Goal: Find specific page/section: Find specific page/section

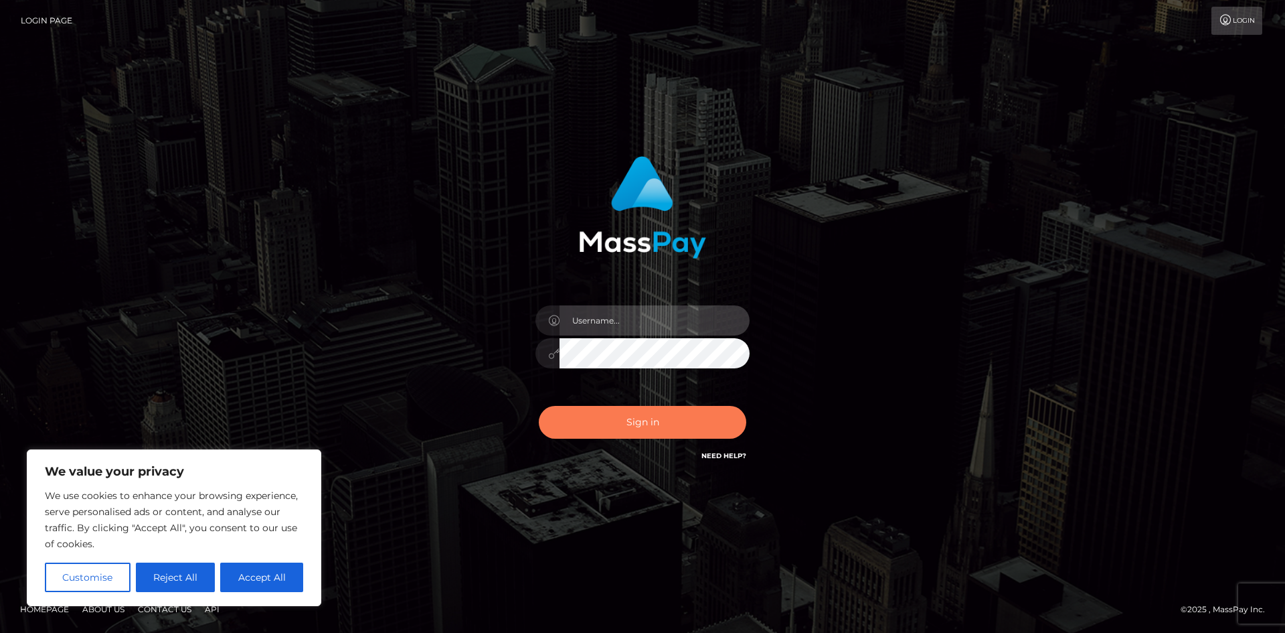
type input "hello.feetfinder"
click at [650, 419] on button "Sign in" at bounding box center [643, 422] width 208 height 33
type input "hello.feetfinder"
click at [677, 427] on button "Sign in" at bounding box center [643, 422] width 208 height 33
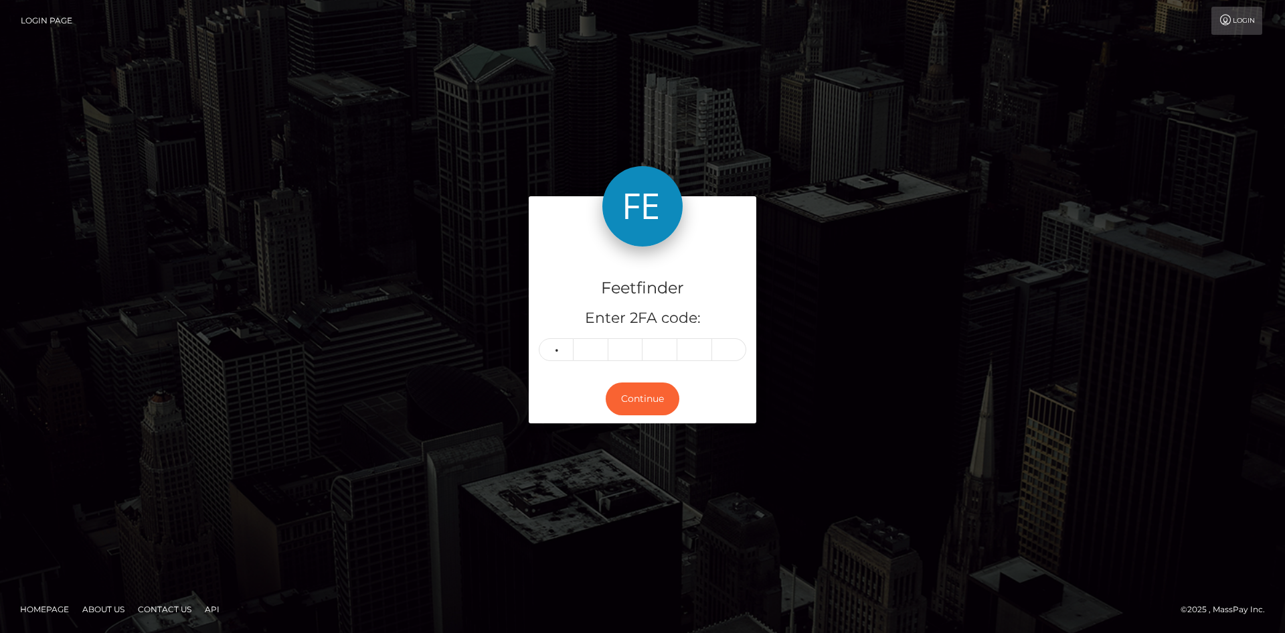
type input "2"
type input "5"
type input "9"
type input "8"
type input "9"
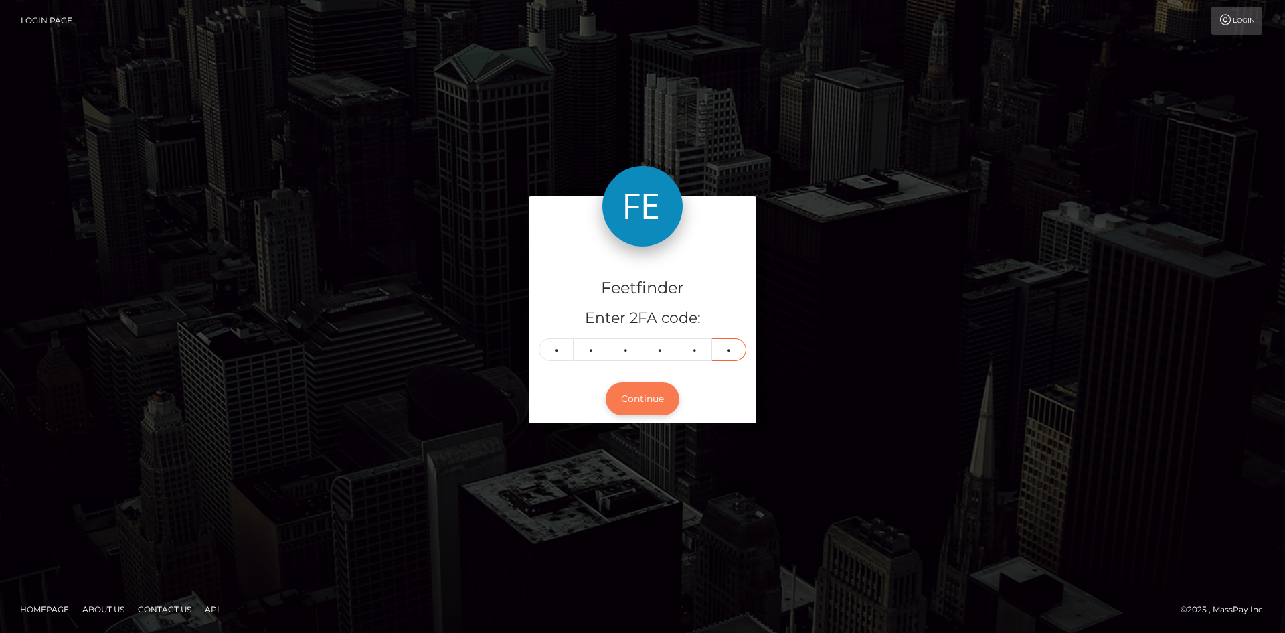
type input "4"
click at [631, 410] on button "Continue" at bounding box center [643, 398] width 74 height 33
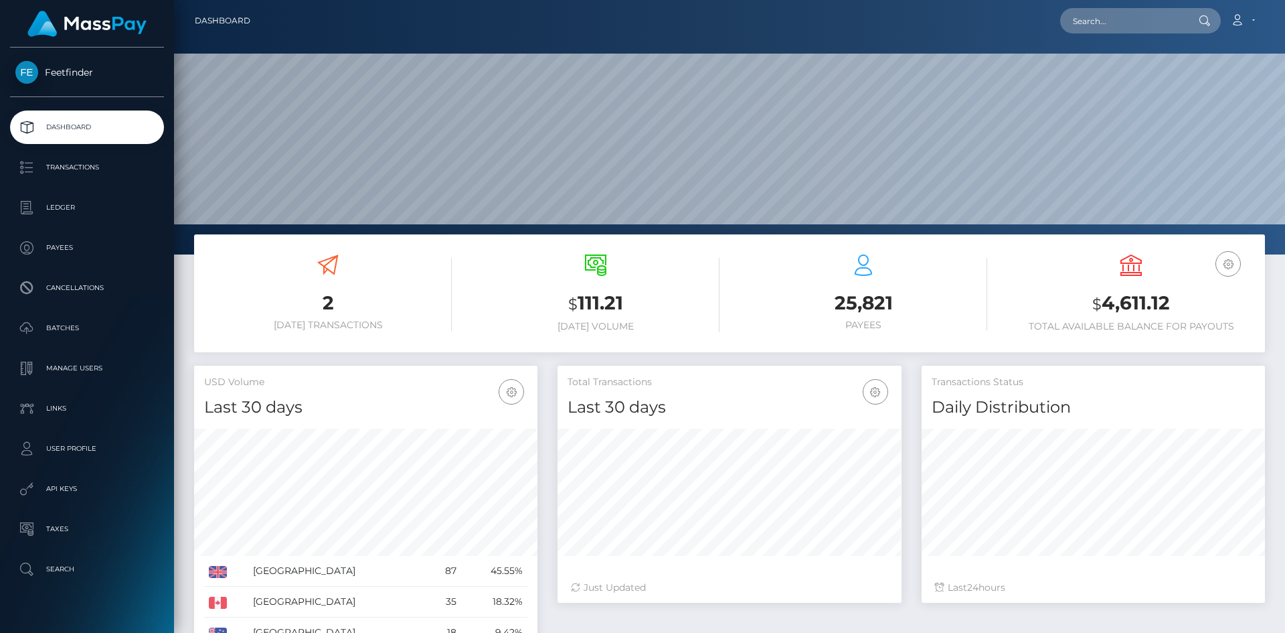
scroll to position [238, 344]
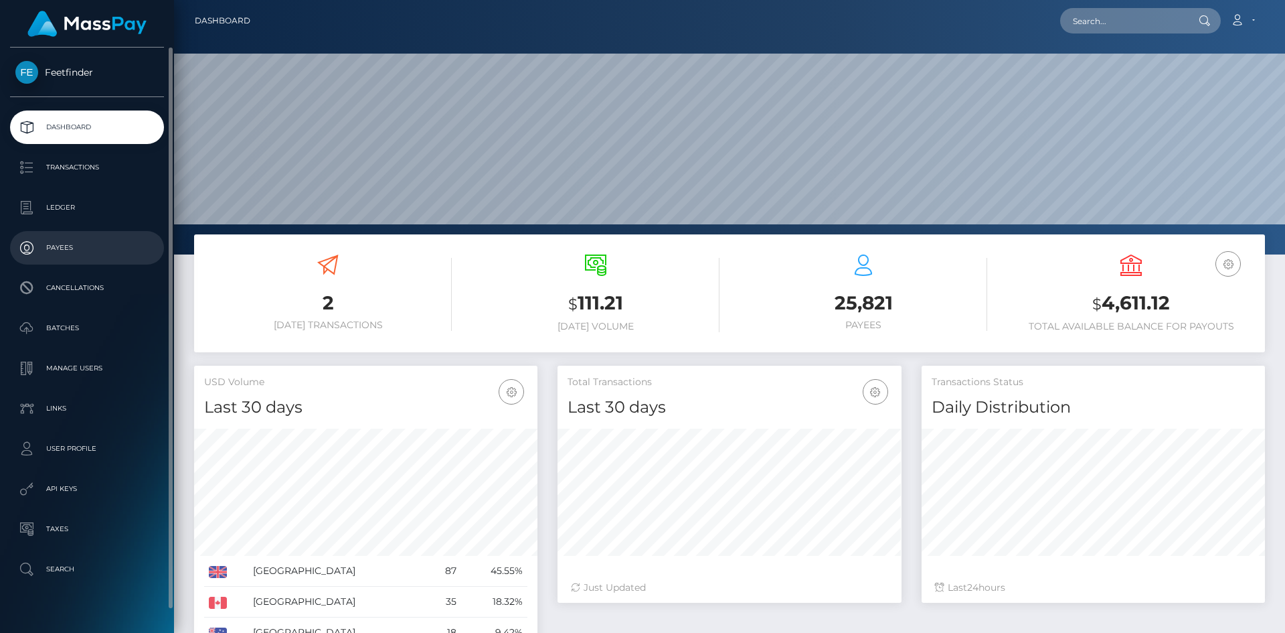
click at [64, 242] on p "Payees" at bounding box center [86, 248] width 143 height 20
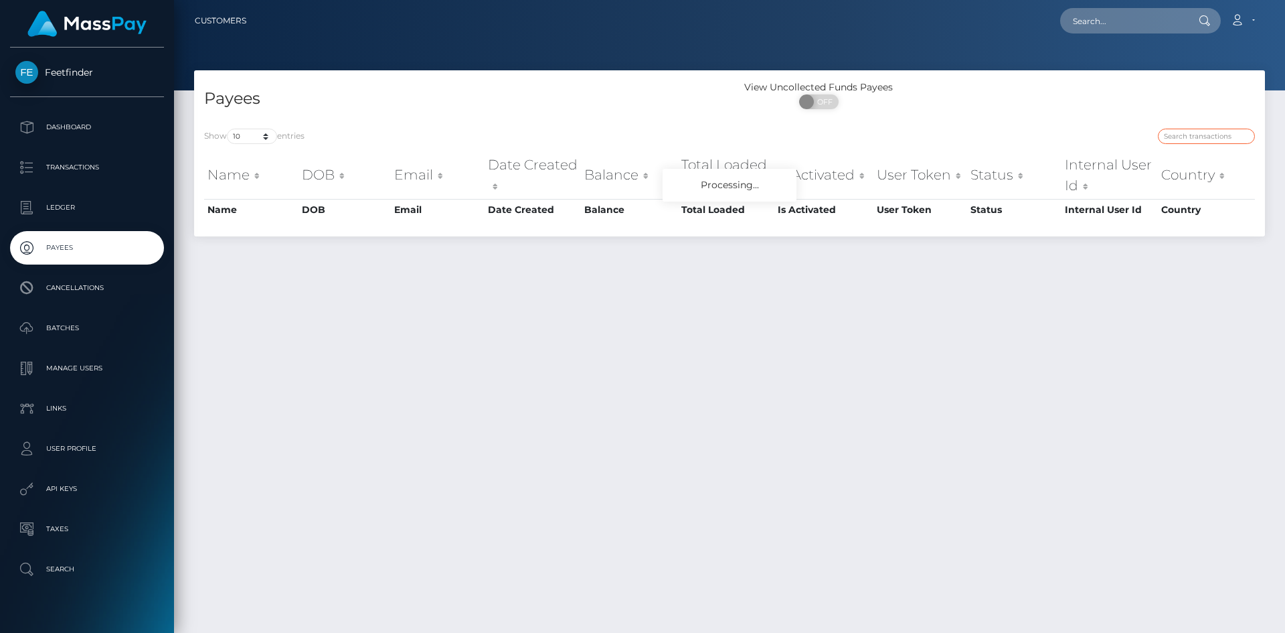
click at [1220, 137] on input "search" at bounding box center [1206, 136] width 97 height 15
paste input "dc2e0c76-72d2-11f0-87f1-0266f44cc279"
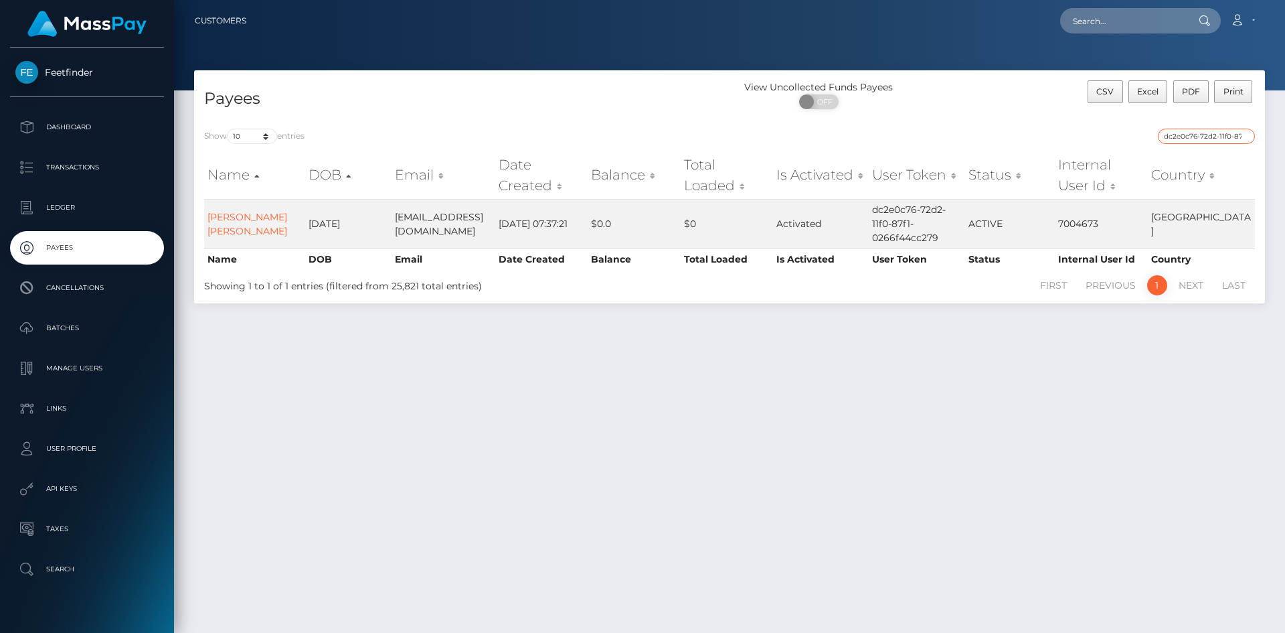
click at [1217, 134] on input "dc2e0c76-72d2-11f0-87f1-0266f44cc279" at bounding box center [1206, 136] width 97 height 15
click at [1218, 134] on input "dc2e0c76-72d2-11f0-87f1-0266f44cc279" at bounding box center [1206, 136] width 97 height 15
paste input "b1946b7d-2e14-11f0-9652-02c4b4fc7cc"
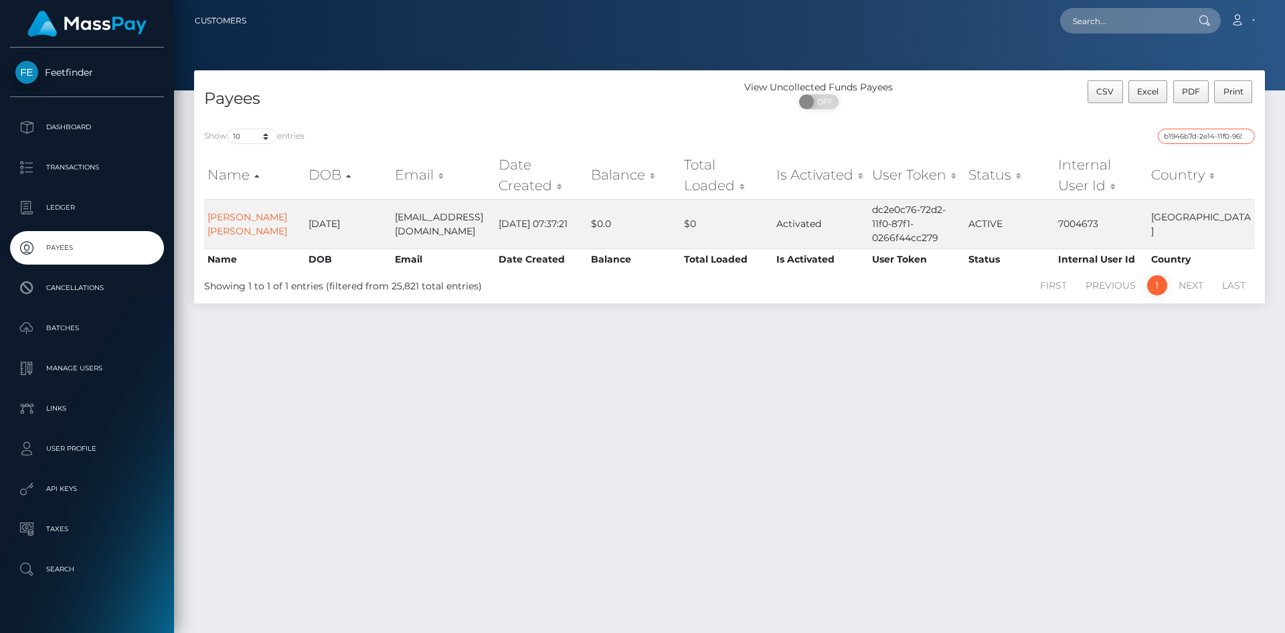
scroll to position [0, 57]
type input "b1946b7d-2e14-11f0-9652-02c4b4fc7cc9"
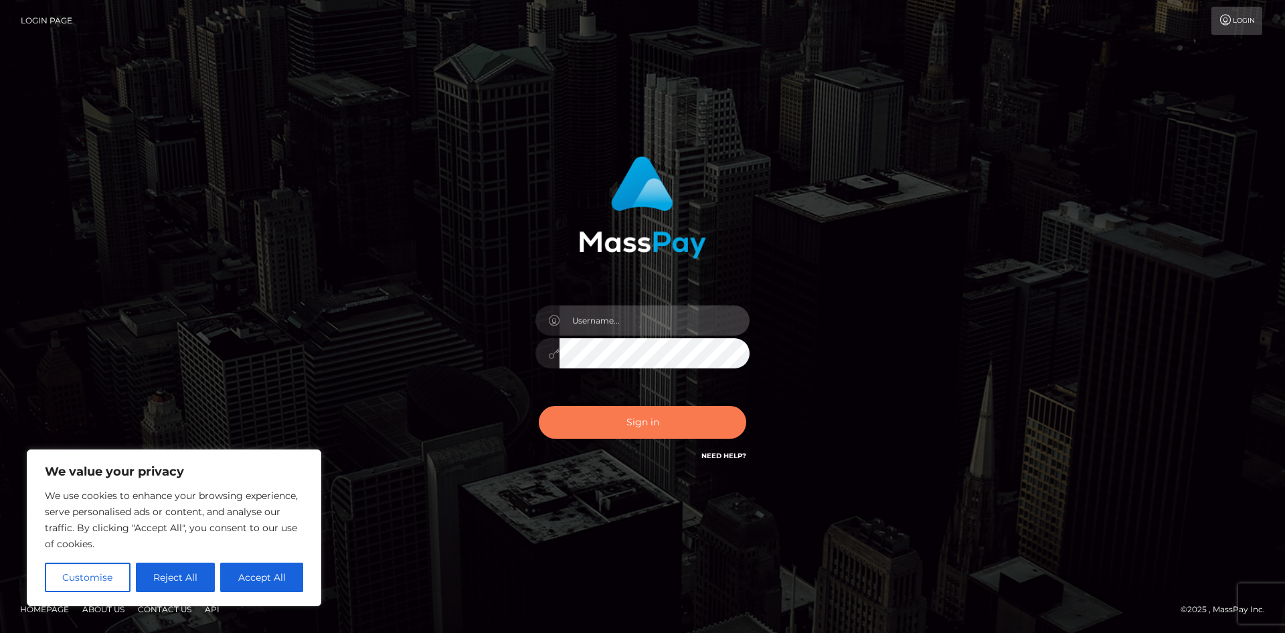
type input "hello.feetfinder"
click at [669, 422] on button "Sign in" at bounding box center [643, 422] width 208 height 33
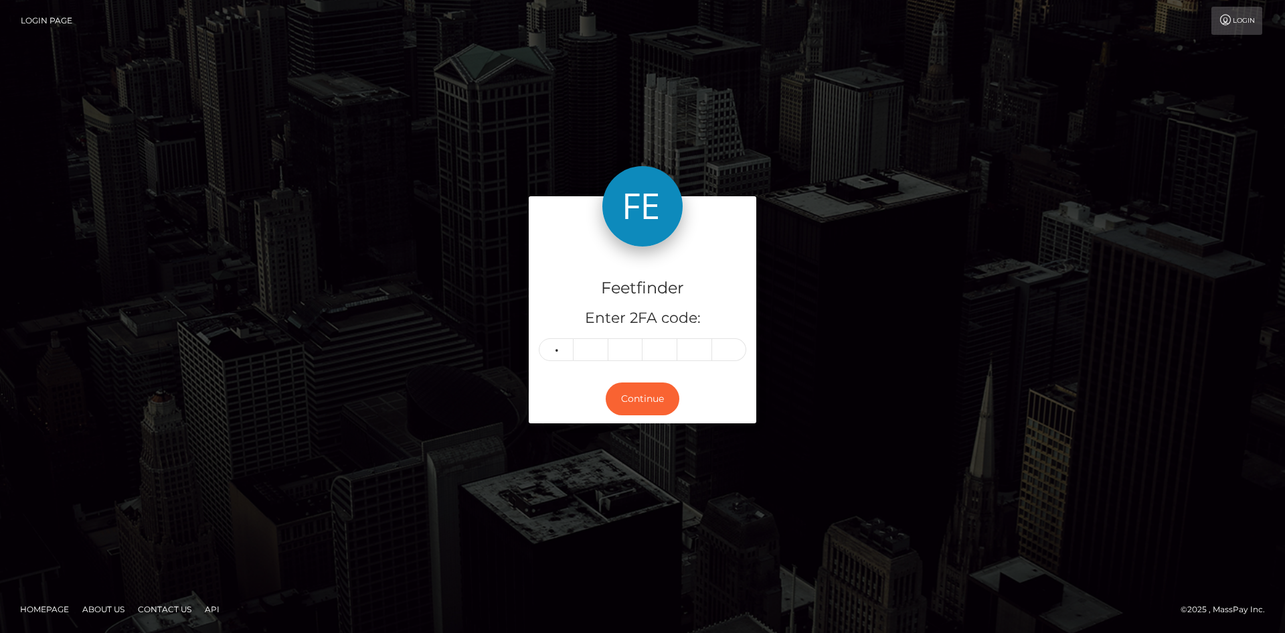
type input "4"
type input "9"
type input "5"
type input "2"
type input "1"
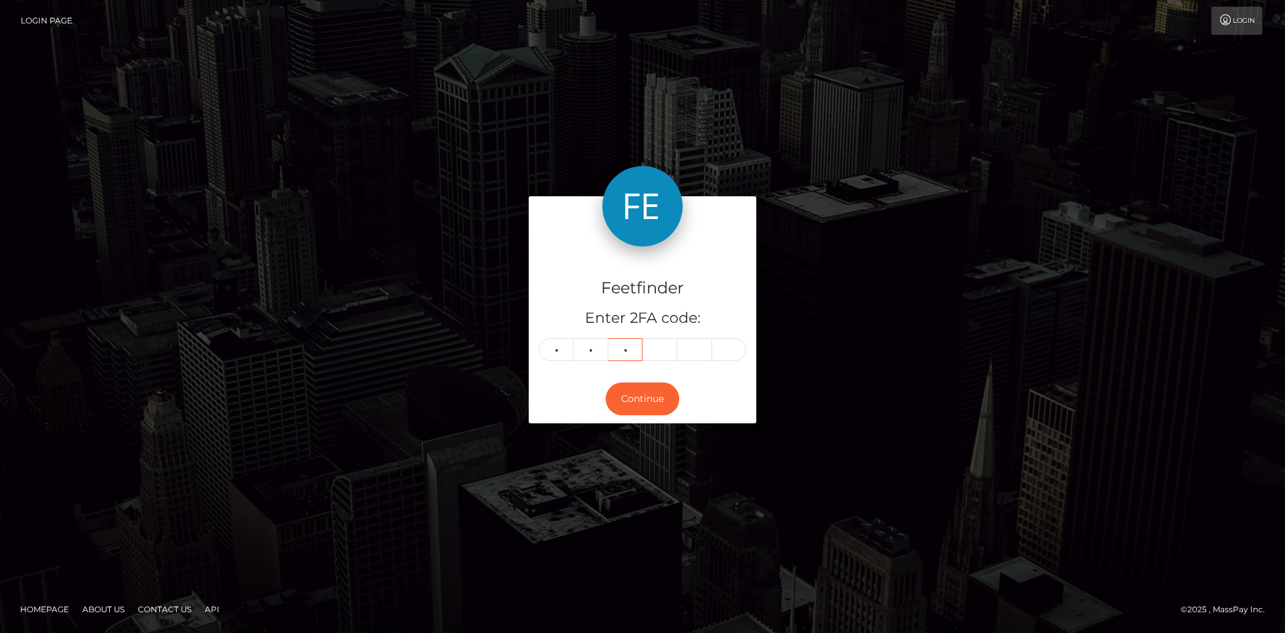
type input "4"
type input "2"
type input "1"
click at [660, 401] on button "Continue" at bounding box center [643, 398] width 74 height 33
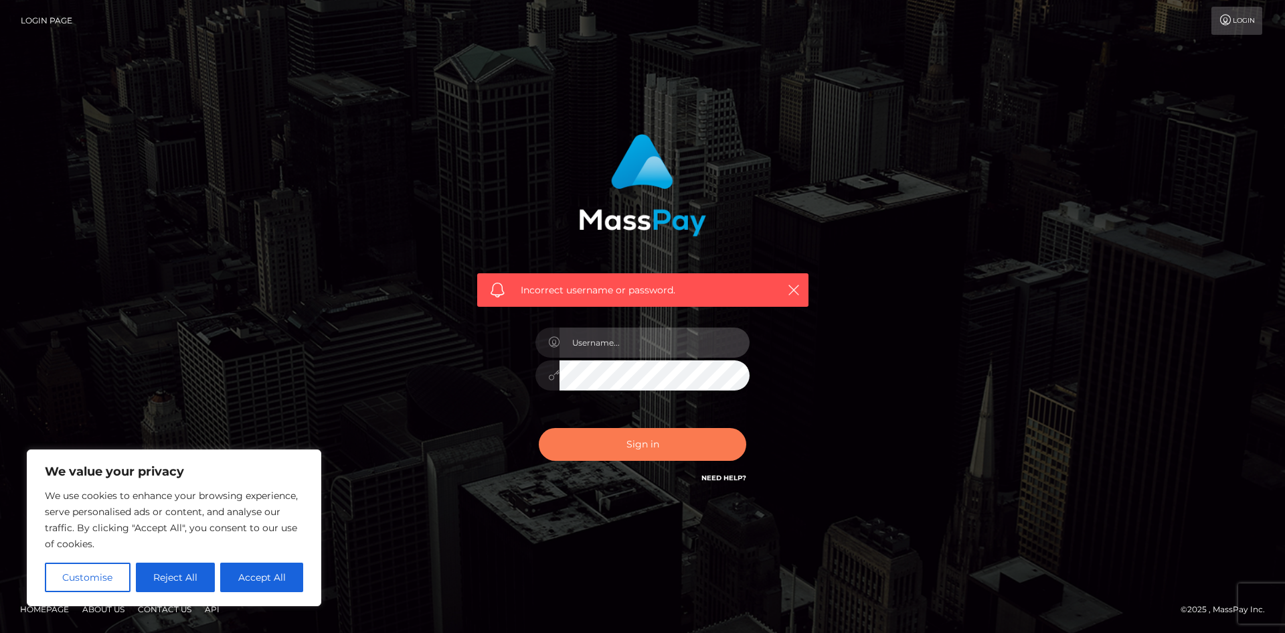
type input "hello.feetfinder"
click at [662, 459] on button "Sign in" at bounding box center [643, 444] width 208 height 33
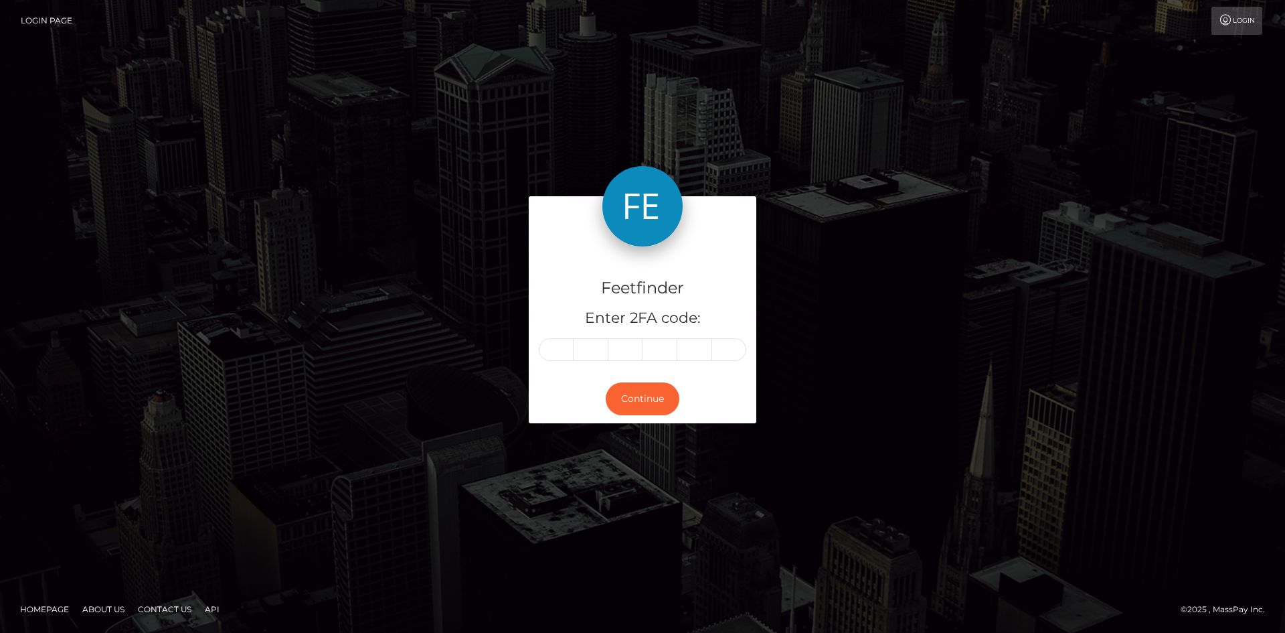
click at [679, 453] on div "Feetfinder Enter 2FA code: Continue" at bounding box center [642, 316] width 1285 height 441
click at [560, 349] on input "text" at bounding box center [556, 349] width 35 height 23
type input "2"
type input "9"
type input "7"
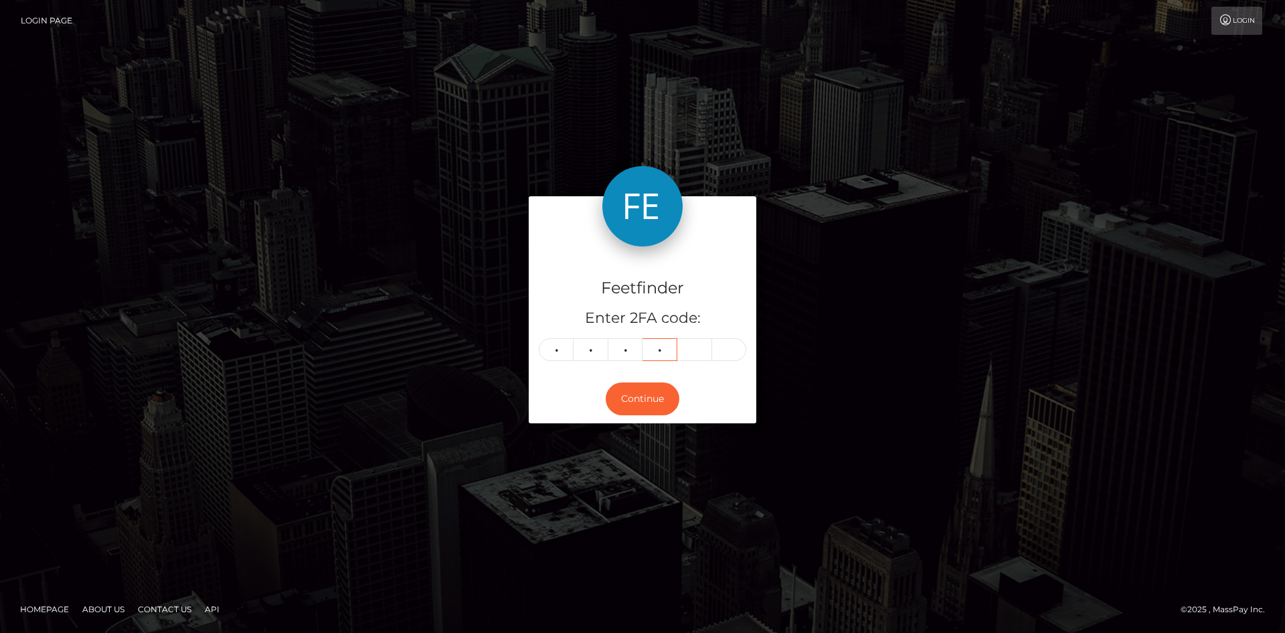
type input "1"
type input "5"
type input "0"
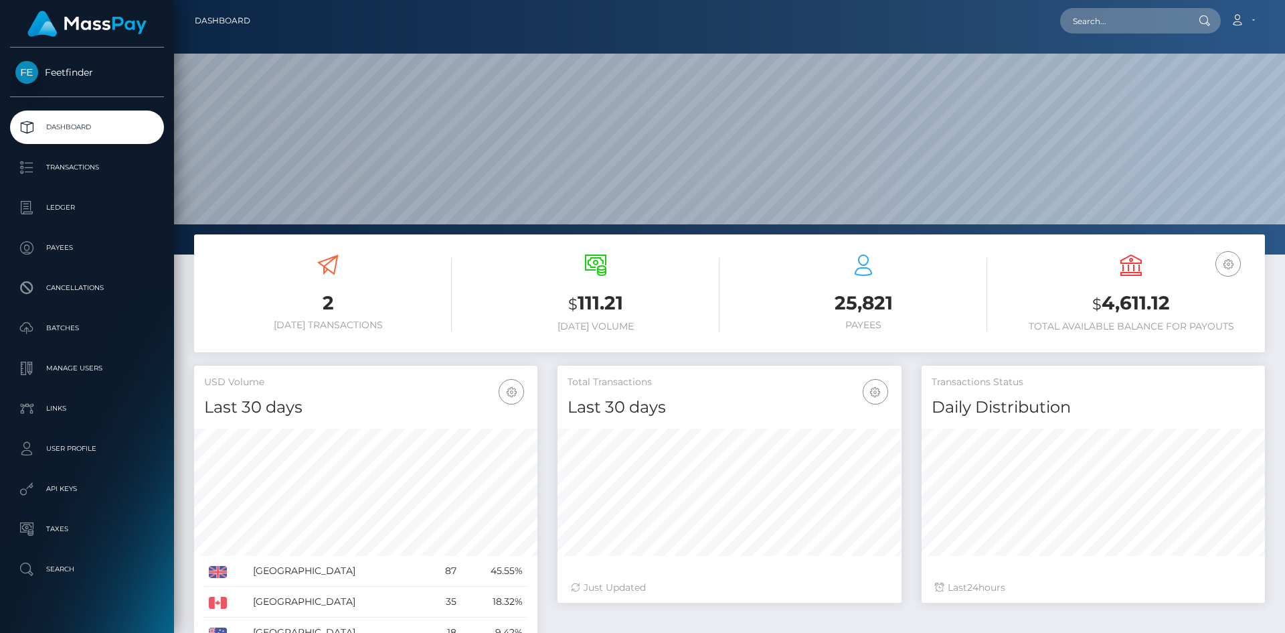
scroll to position [238, 344]
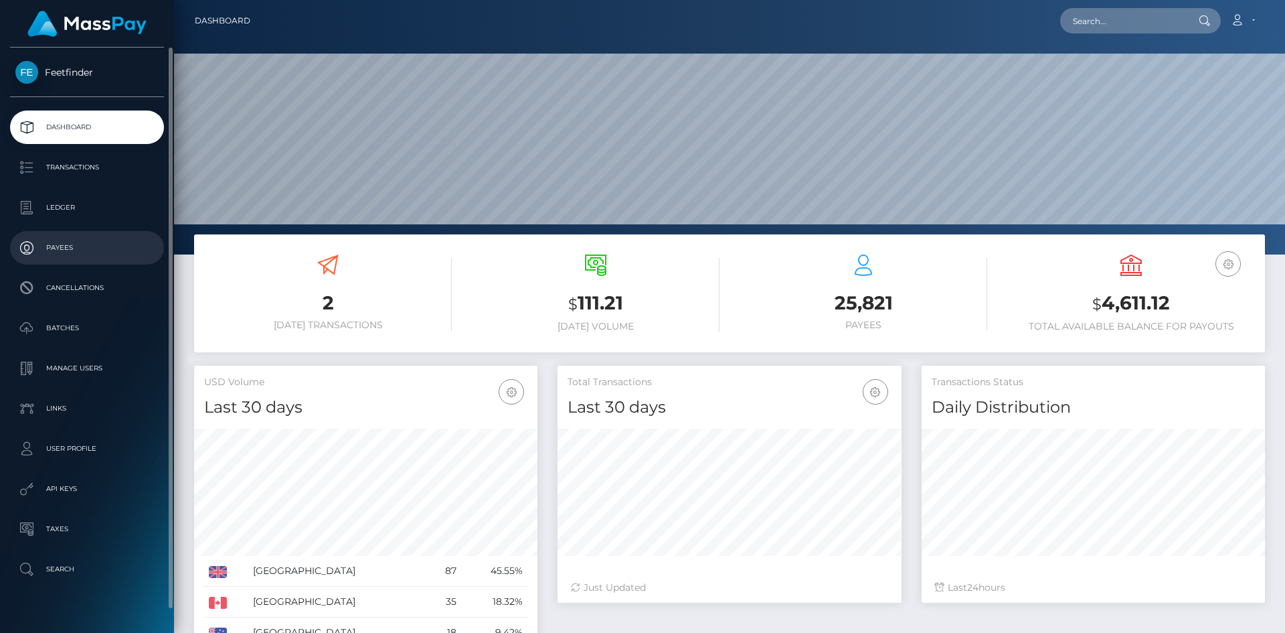
click at [83, 250] on p "Payees" at bounding box center [86, 248] width 143 height 20
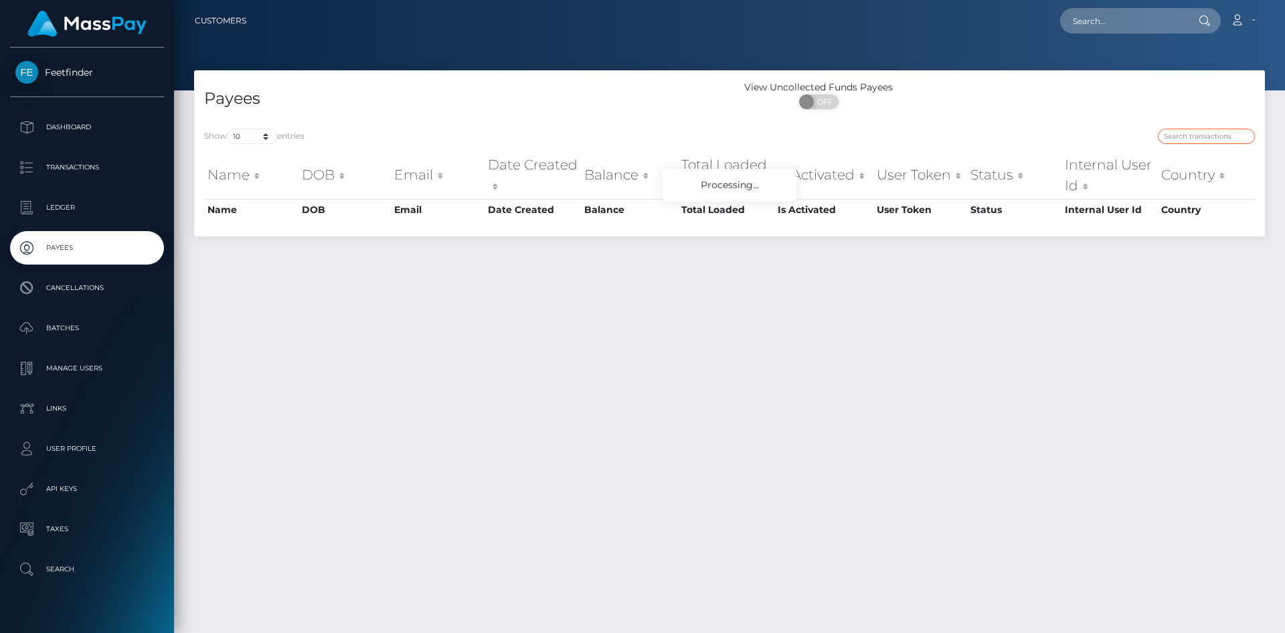
click at [1236, 132] on input "search" at bounding box center [1206, 136] width 97 height 15
paste input "c44838be-845e-11f0-8023-0266f44cc279"
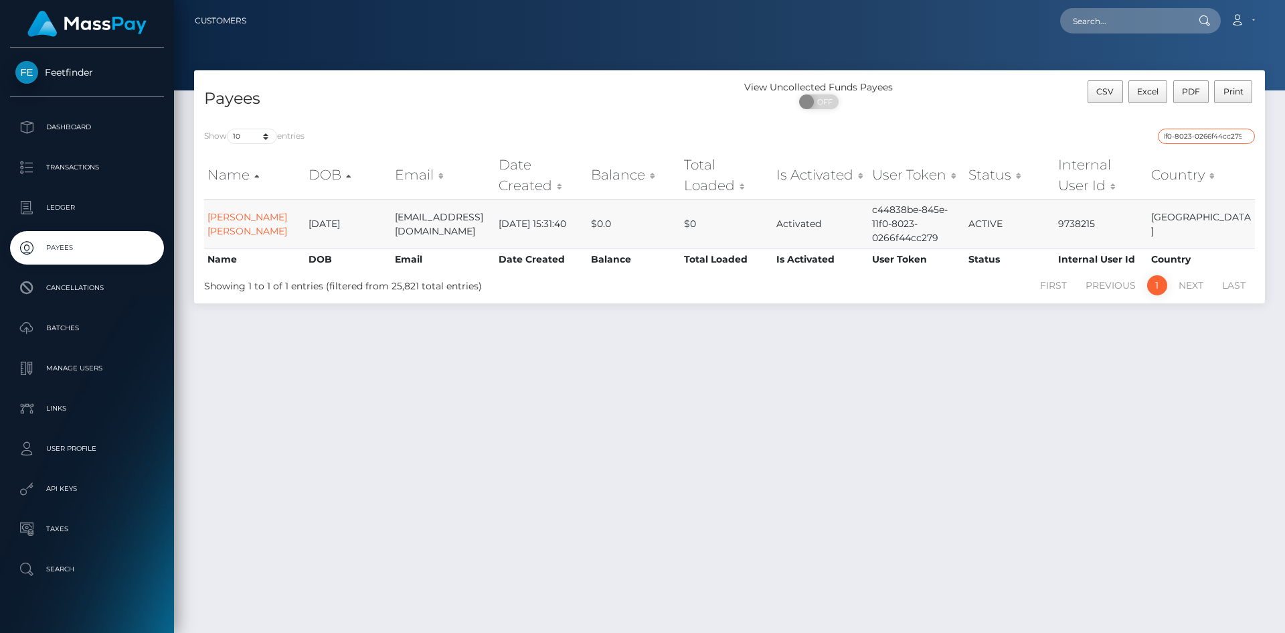
type input "c44838be-845e-11f0-8023-0266f44cc279"
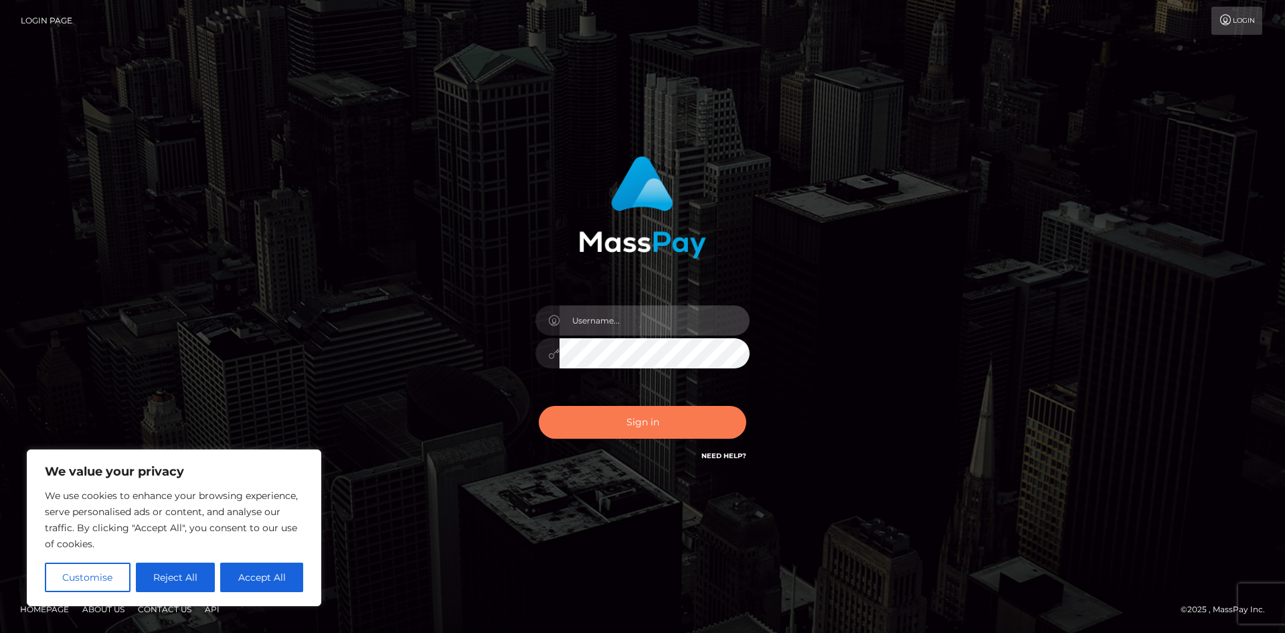
type input "hello.feetfinder"
click at [653, 416] on button "Sign in" at bounding box center [643, 422] width 208 height 33
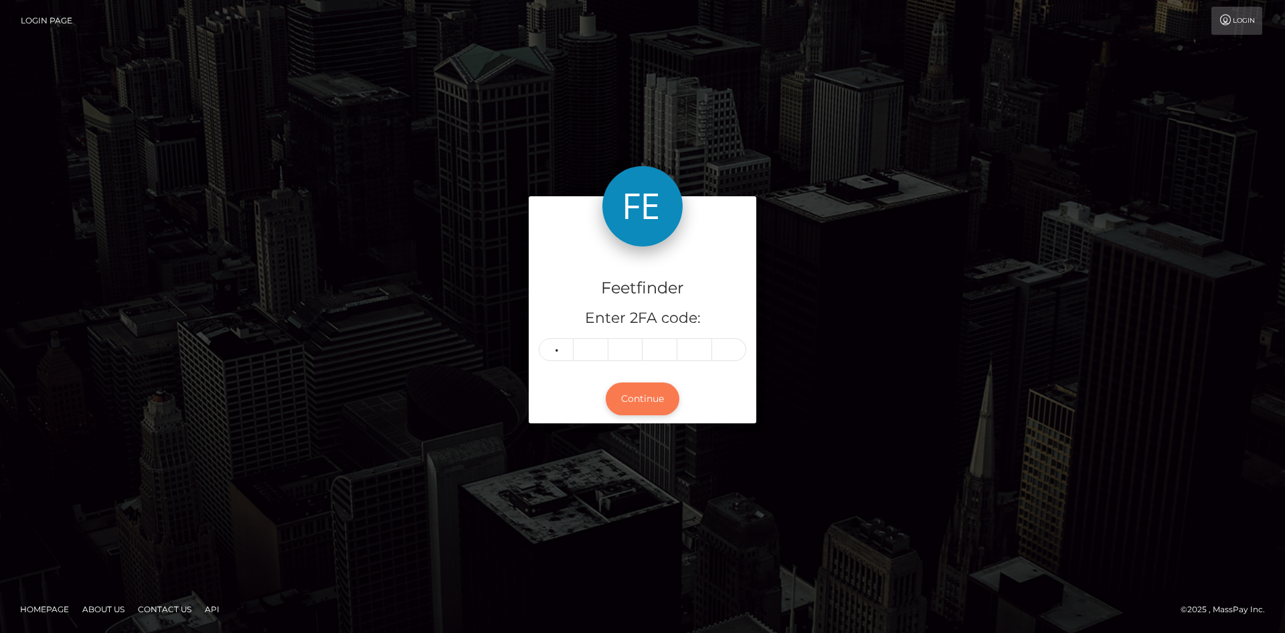
type input "8"
type input "5"
type input "8"
type input "2"
type input "0"
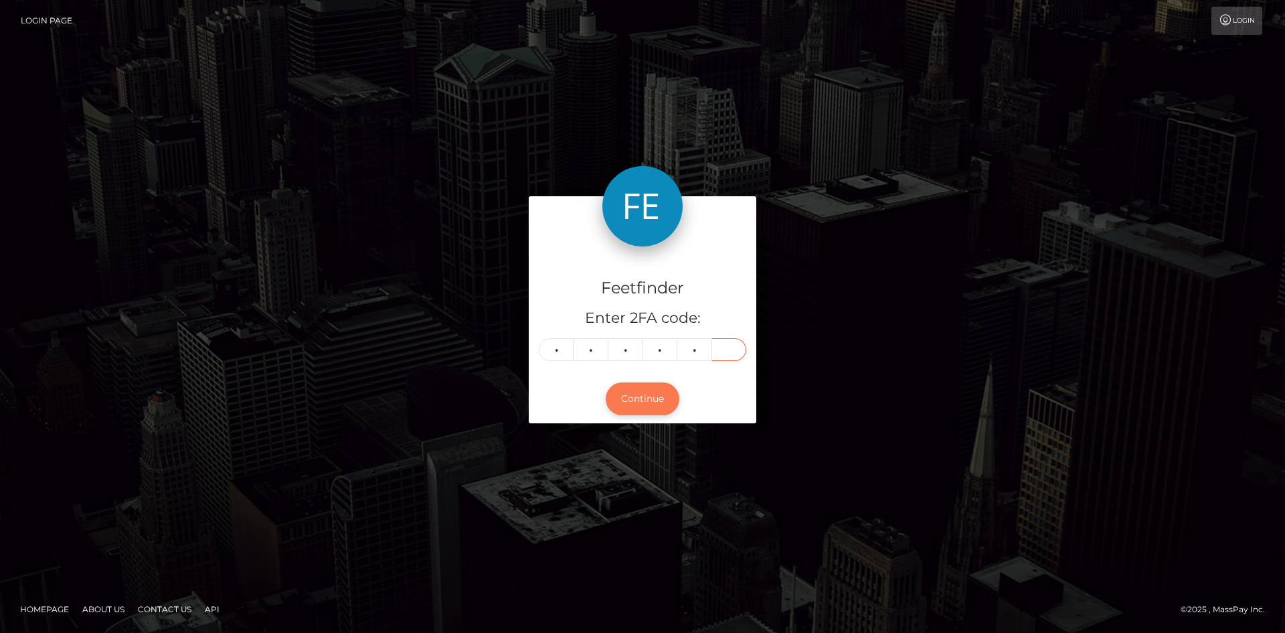
type input "4"
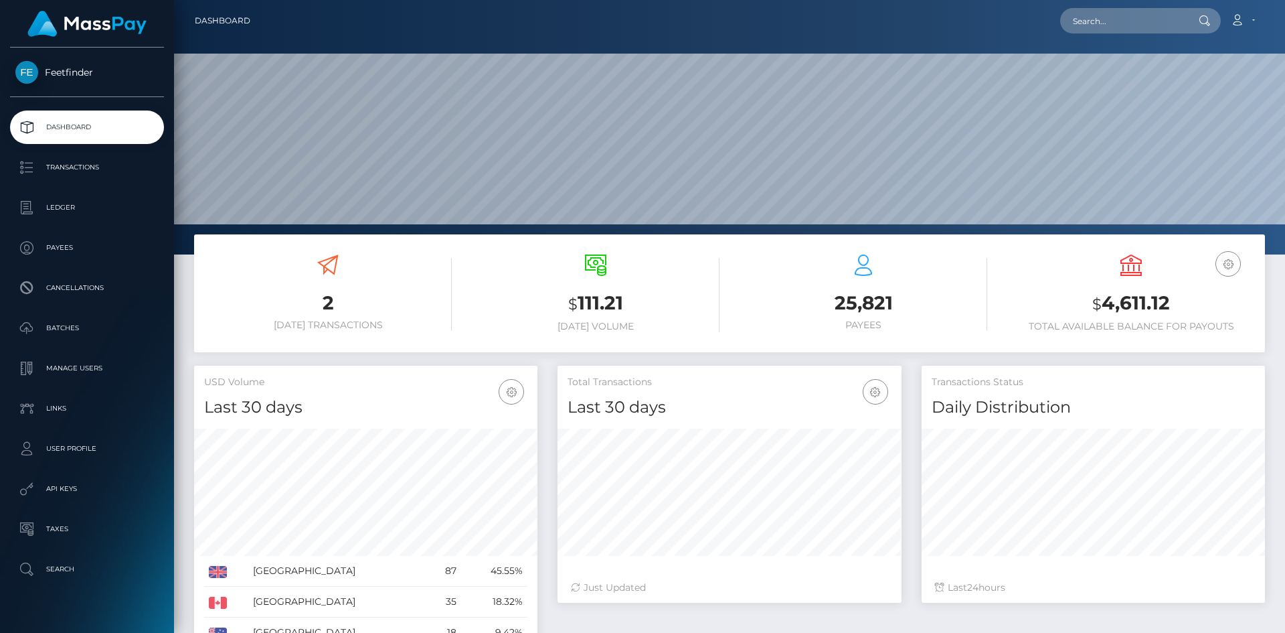
scroll to position [238, 344]
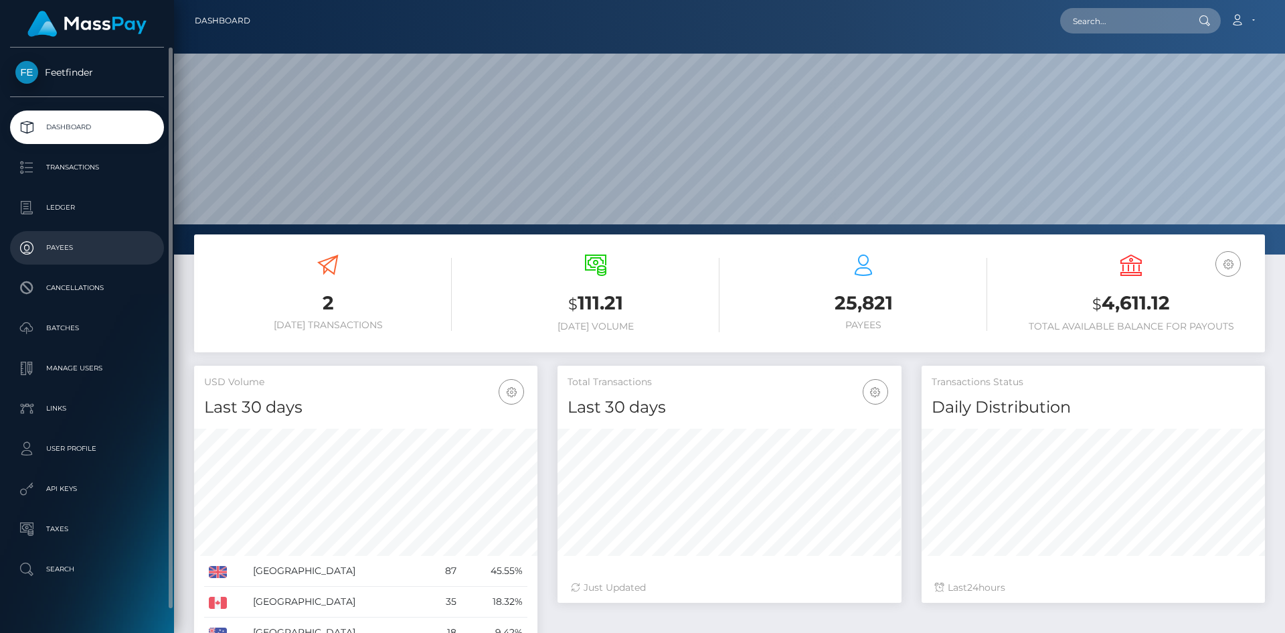
click at [62, 238] on p "Payees" at bounding box center [86, 248] width 143 height 20
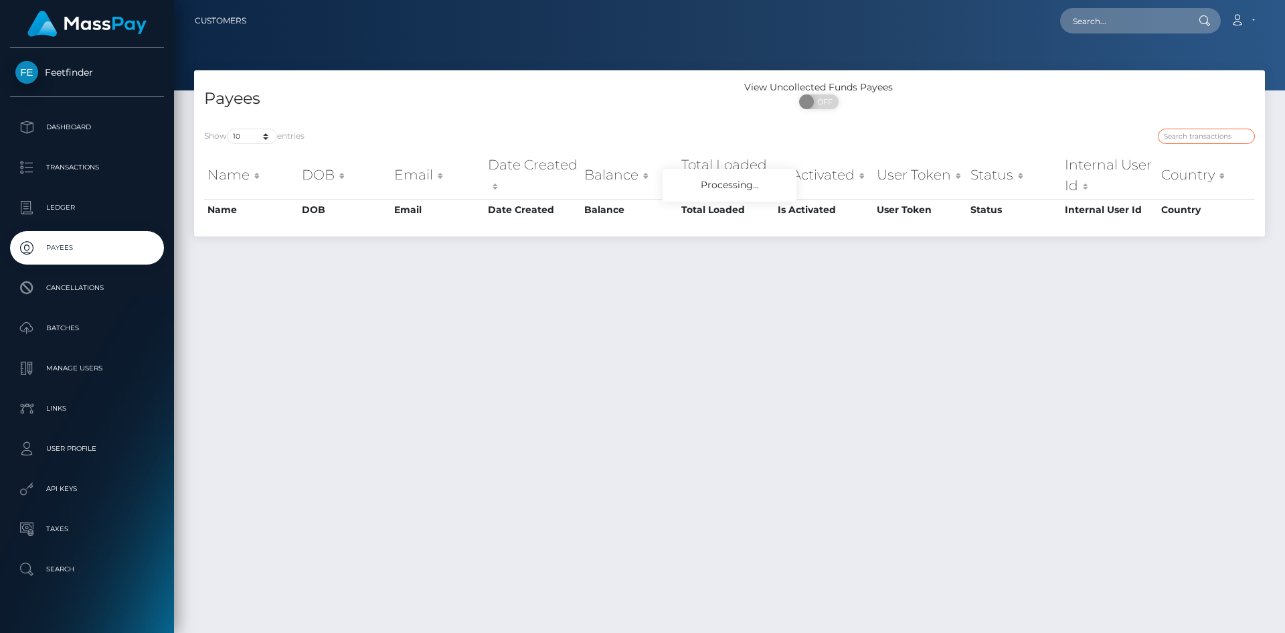
click at [1222, 135] on input "search" at bounding box center [1206, 136] width 97 height 15
paste input "042273c4-574b-11f0-b1fb-02a8c2768cb9"
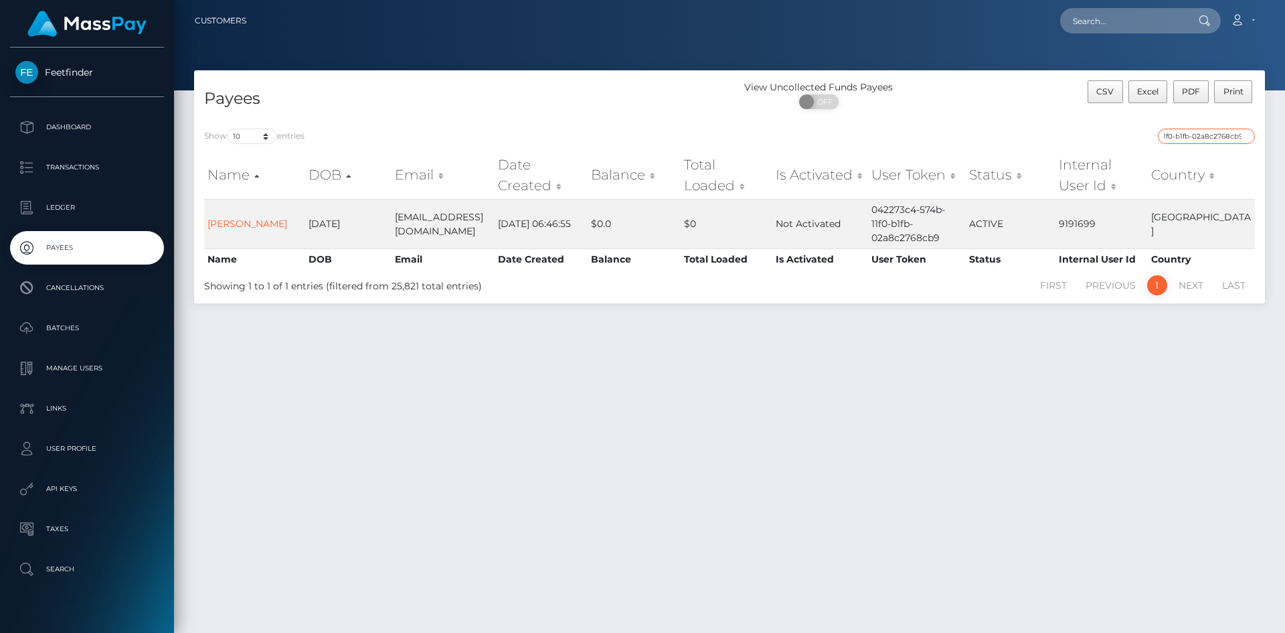
type input "042273c4-574b-11f0-b1fb-02a8c2768cb9"
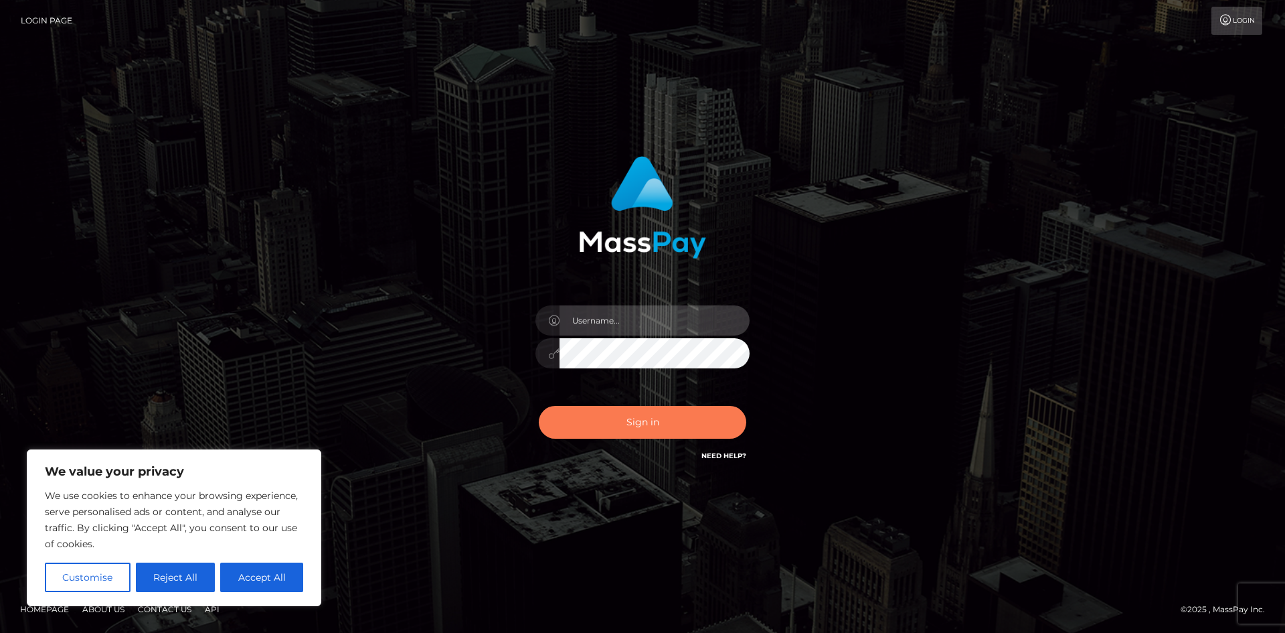
type input "hello.feetfinder"
click at [675, 434] on button "Sign in" at bounding box center [643, 422] width 208 height 33
type input "hello.feetfinder"
click at [644, 423] on button "Sign in" at bounding box center [643, 422] width 208 height 33
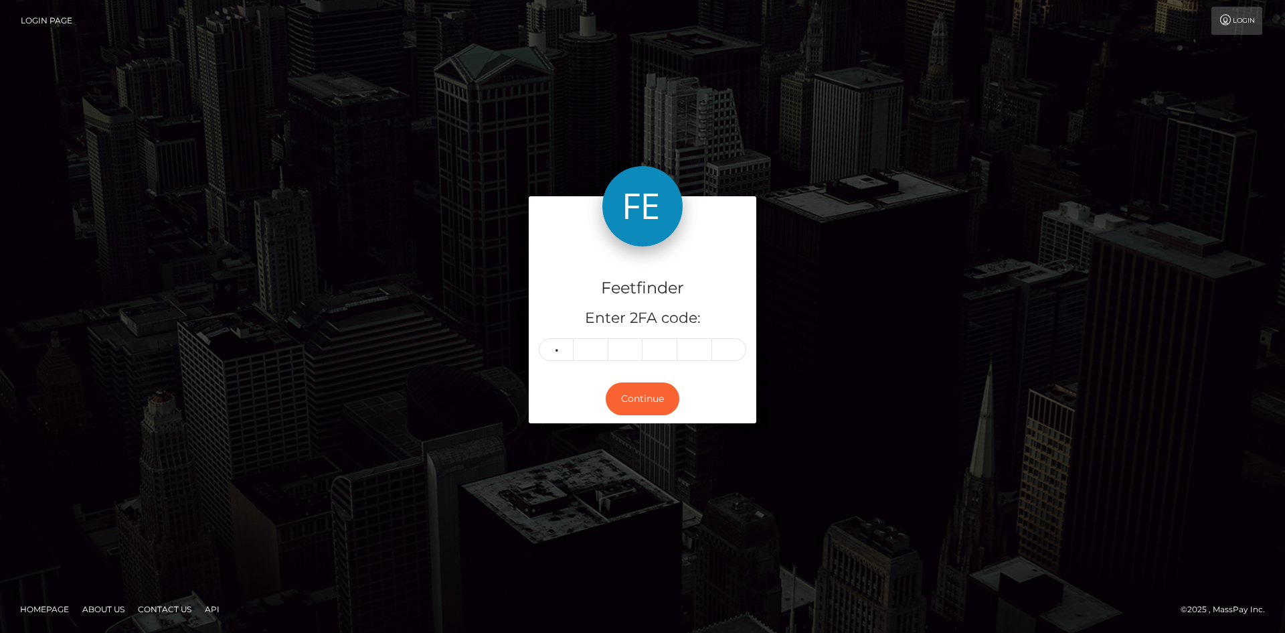
type input "8"
type input "7"
type input "8"
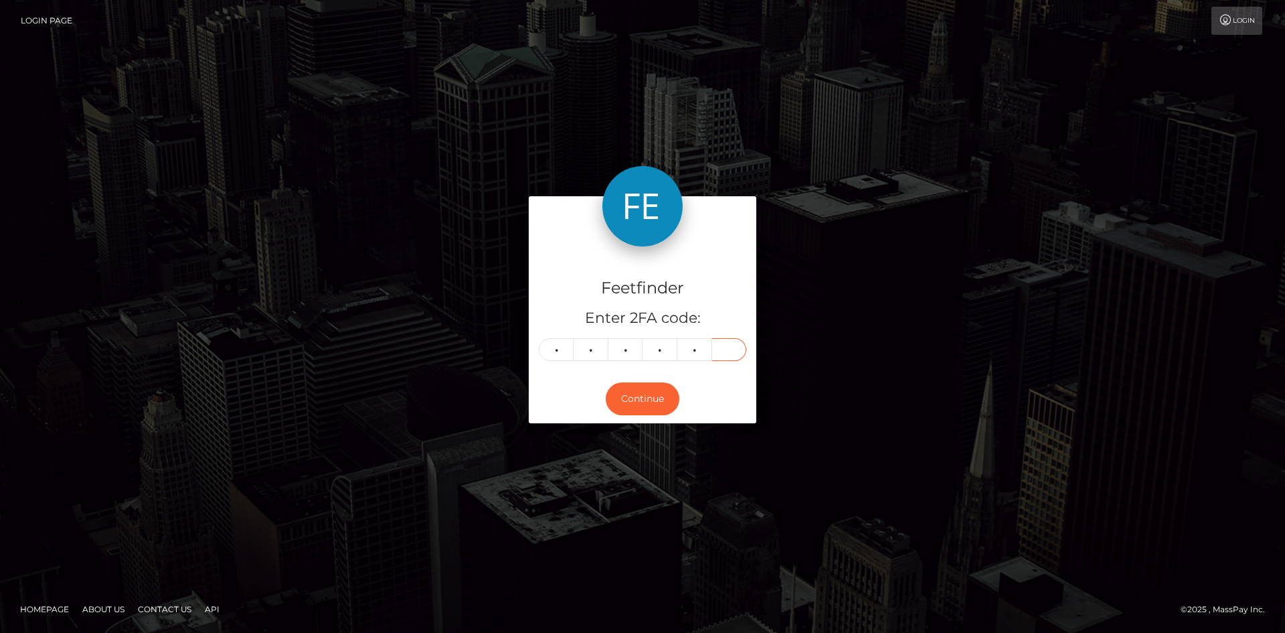
type input "8"
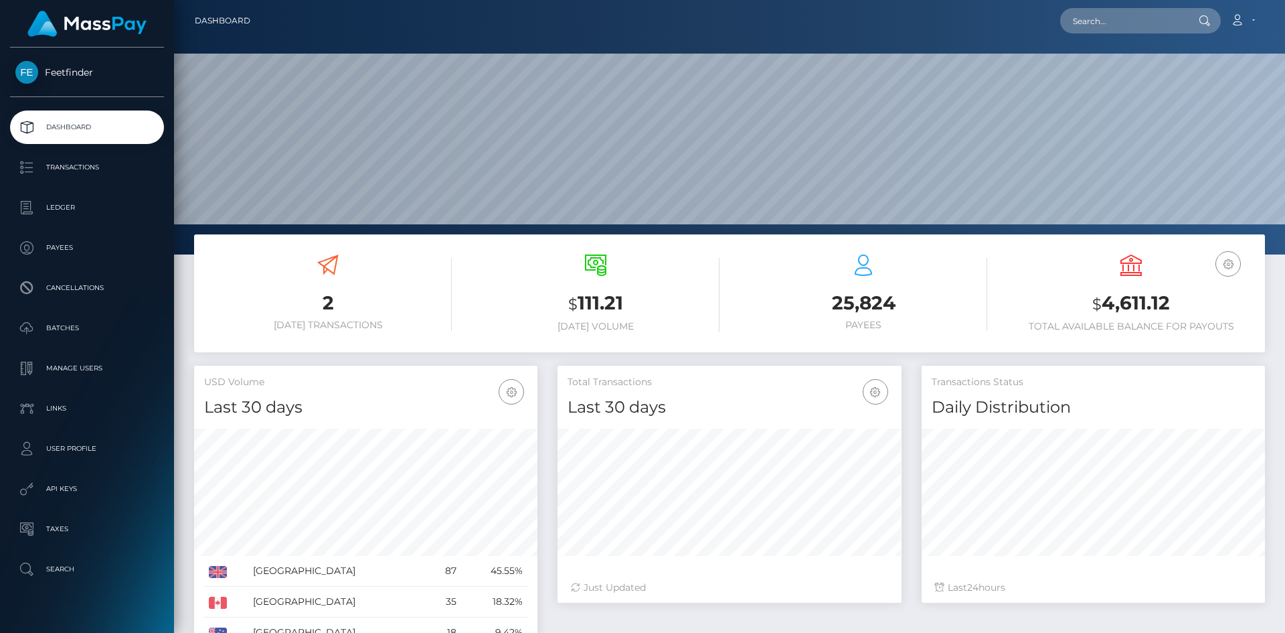
scroll to position [238, 344]
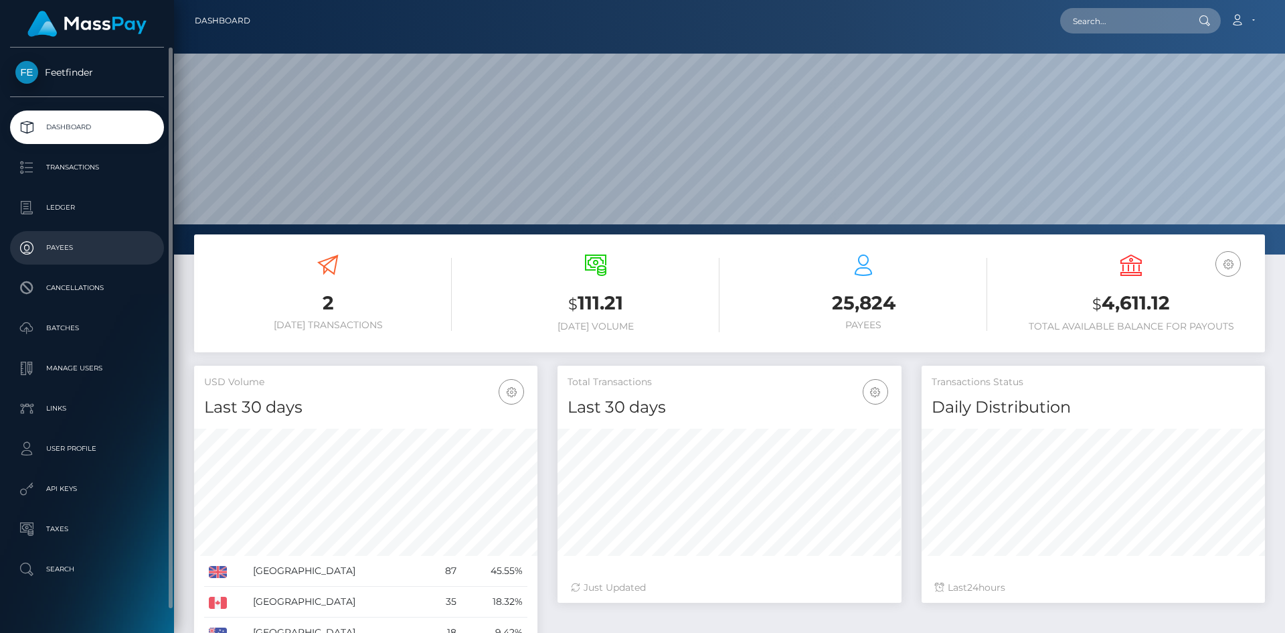
click at [65, 247] on p "Payees" at bounding box center [86, 248] width 143 height 20
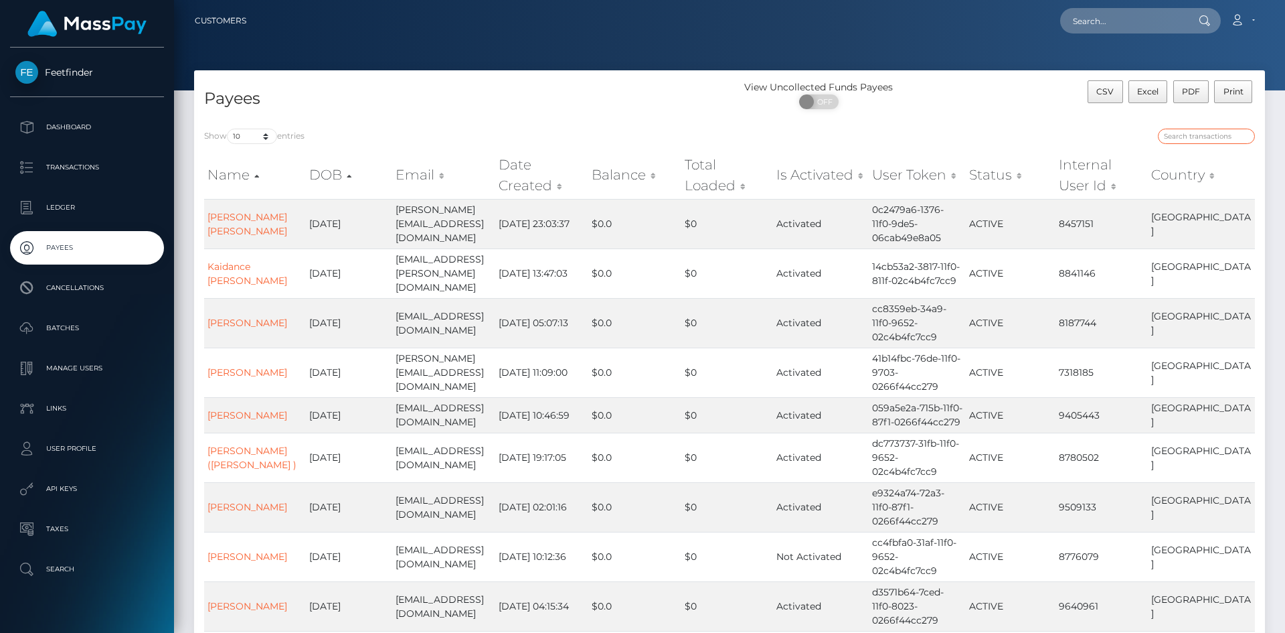
click at [1212, 135] on input "search" at bounding box center [1206, 136] width 97 height 15
paste input "d2a06574-861a-11f0-8023-0266f44cc279"
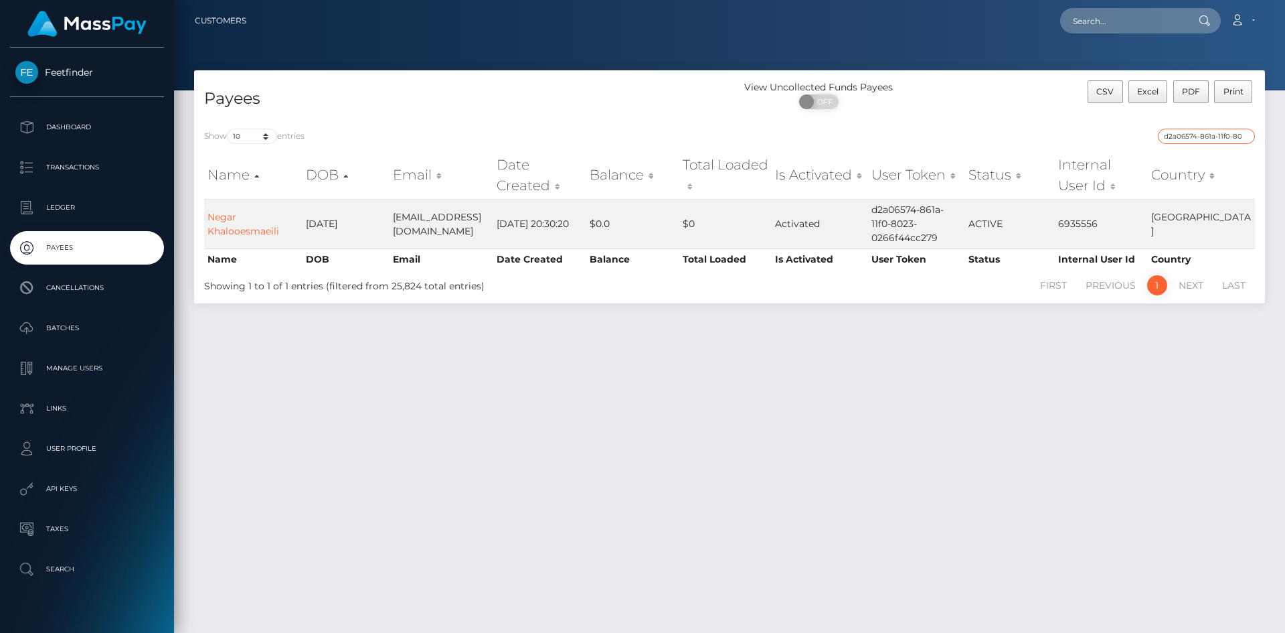
click at [1228, 141] on input "d2a06574-861a-11f0-8023-0266f44cc279" at bounding box center [1206, 136] width 97 height 15
paste input "03b5e943-760c-11f0-970"
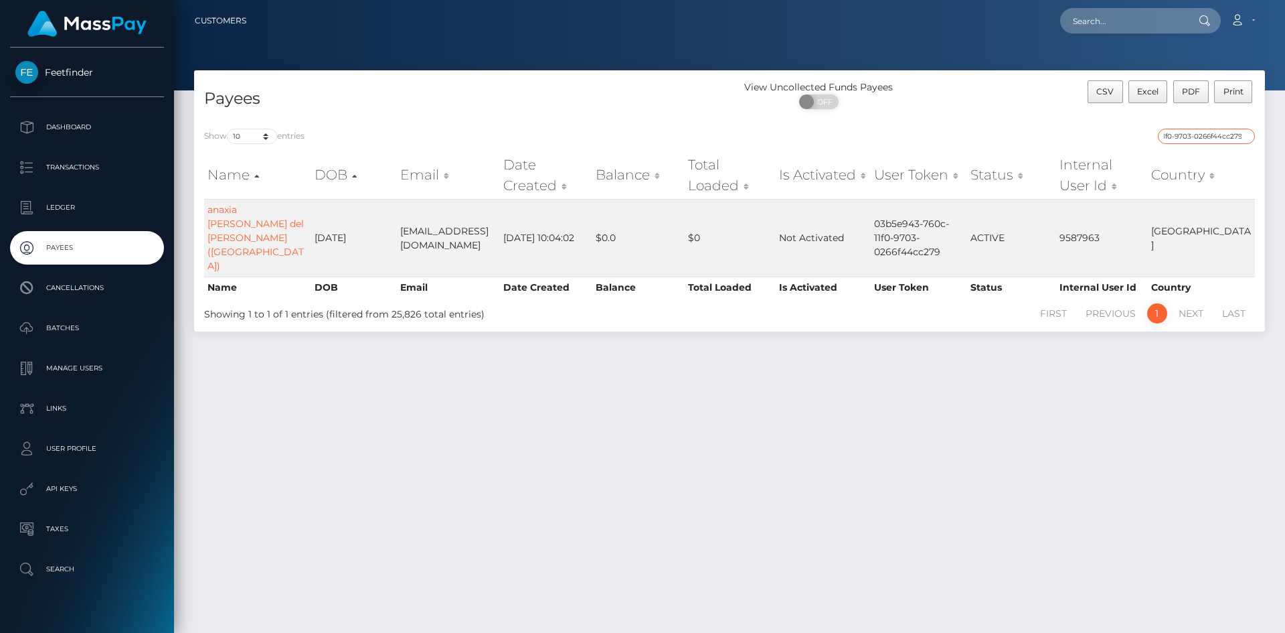
type input "03b5e943-760c-11f0-9703-0266f44cc279"
